Goal: Information Seeking & Learning: Learn about a topic

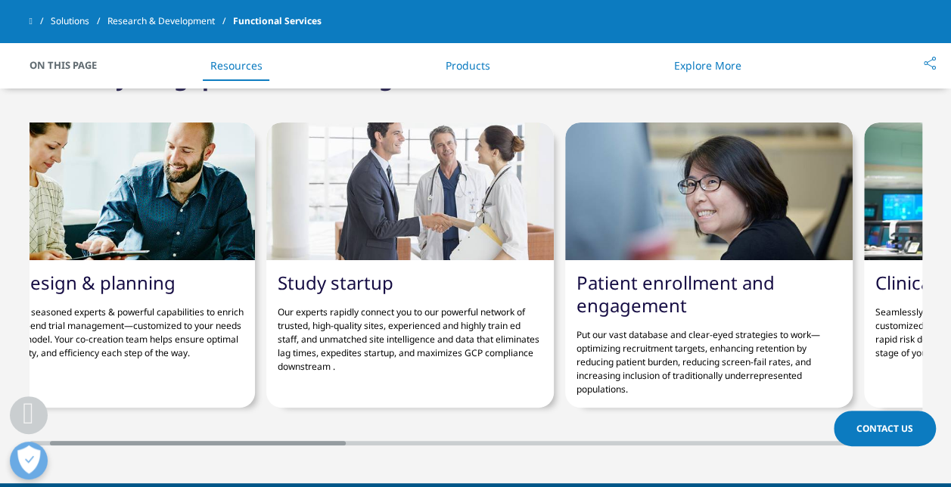
scroll to position [2112, 0]
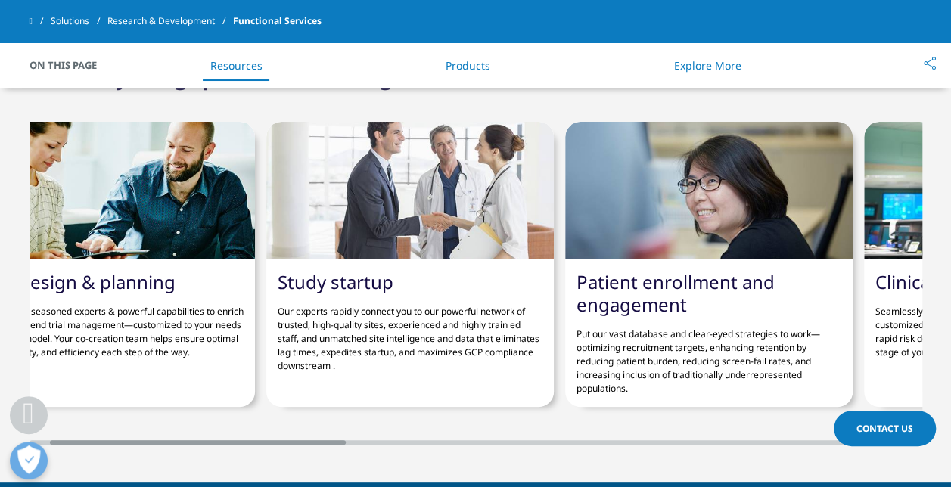
click at [661, 336] on p "Put our vast database and clear-eyed strategies to work—optimizing recruitment …" at bounding box center [709, 355] width 265 height 79
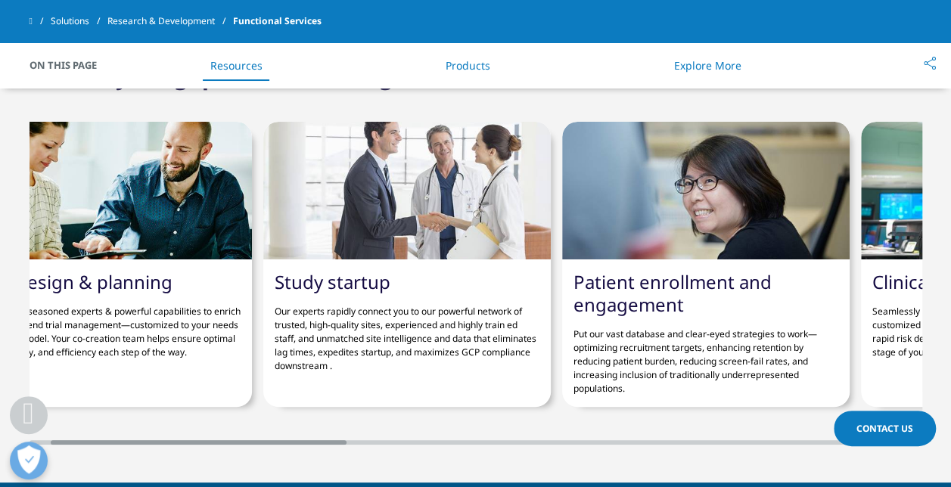
scroll to position [0, 0]
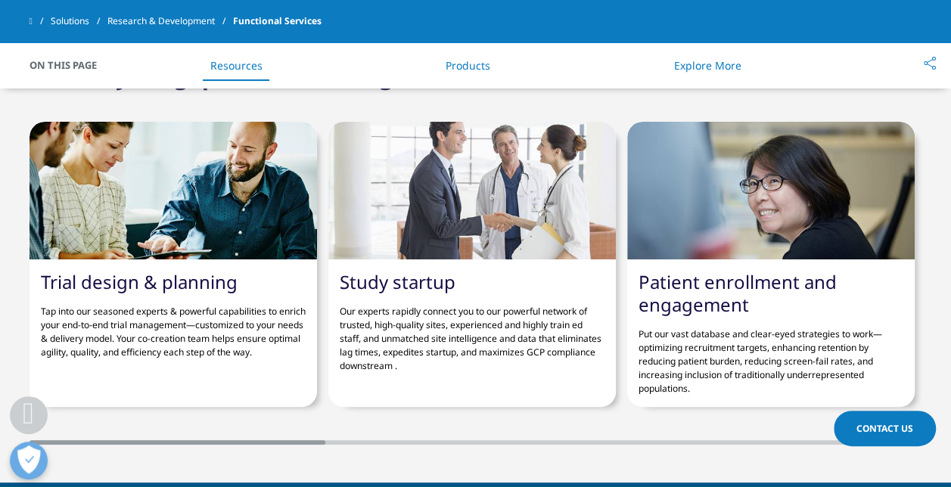
click at [241, 294] on p "Tap into our seasoned experts & powerful capabilities to enrich your end-to-end…" at bounding box center [173, 327] width 265 height 66
click at [810, 334] on p "Put our vast database and clear-eyed strategies to work—optimizing recruitment …" at bounding box center [771, 355] width 265 height 79
click at [174, 309] on p "Tap into our seasoned experts & powerful capabilities to enrich your end-to-end…" at bounding box center [173, 327] width 265 height 66
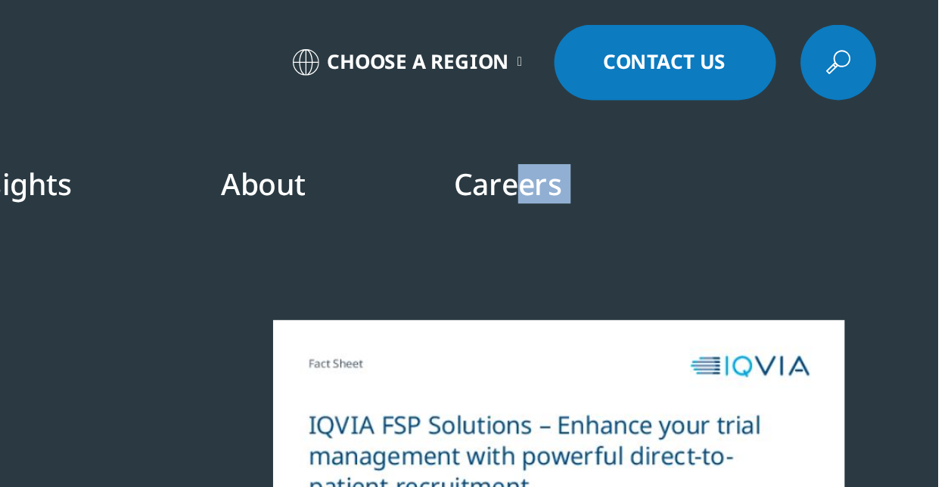
drag, startPoint x: 846, startPoint y: 165, endPoint x: 755, endPoint y: 64, distance: 136.1
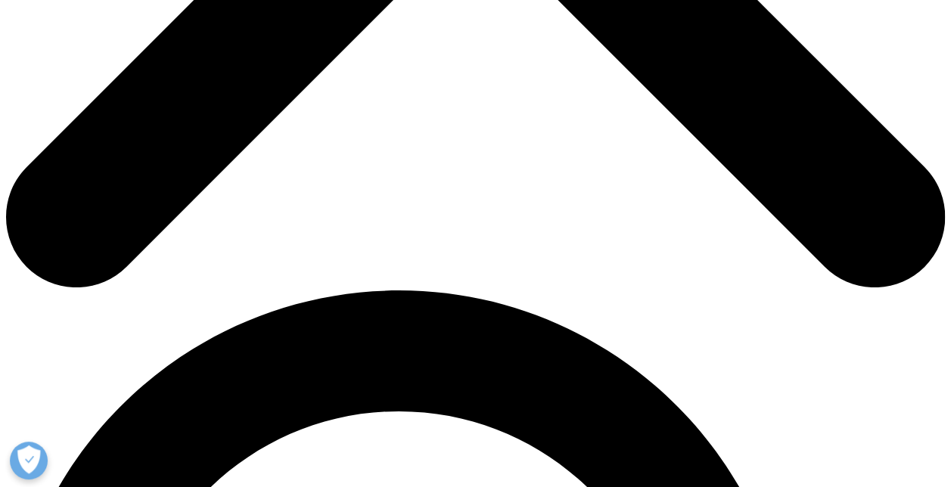
scroll to position [667, 0]
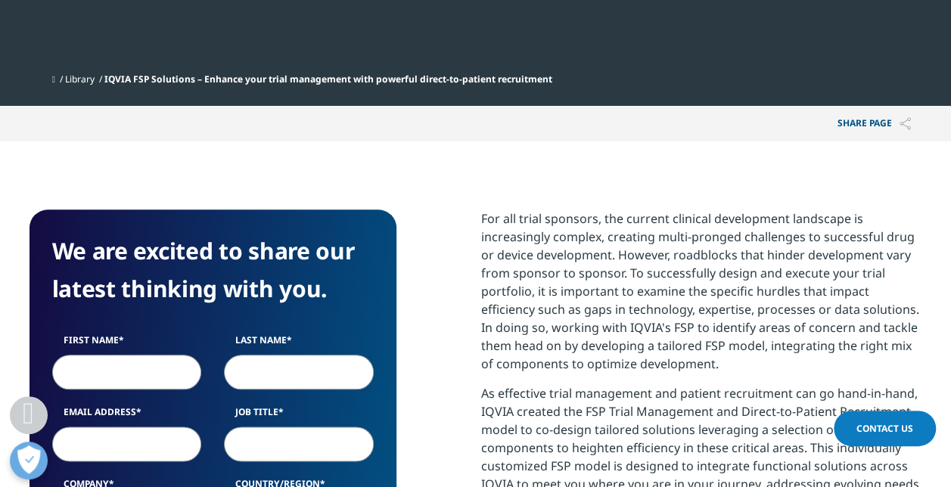
scroll to position [648, 0]
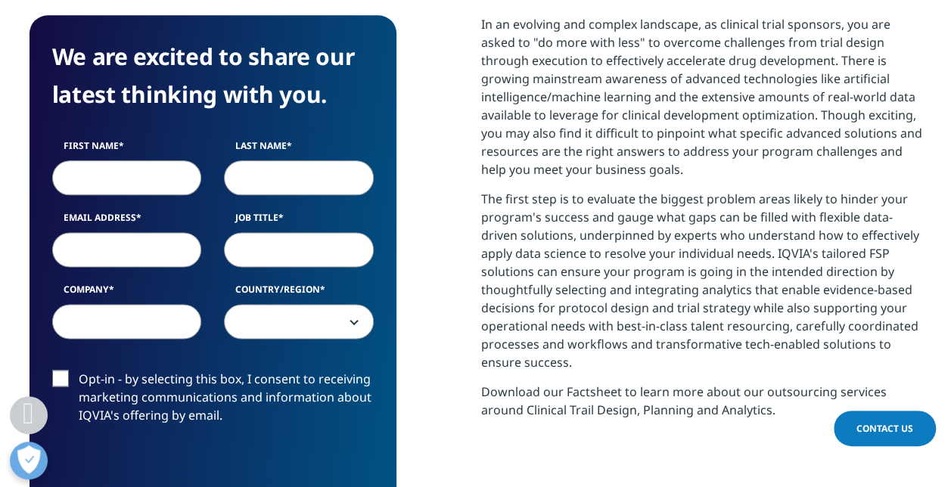
scroll to position [867, 0]
